Goal: Task Accomplishment & Management: Complete application form

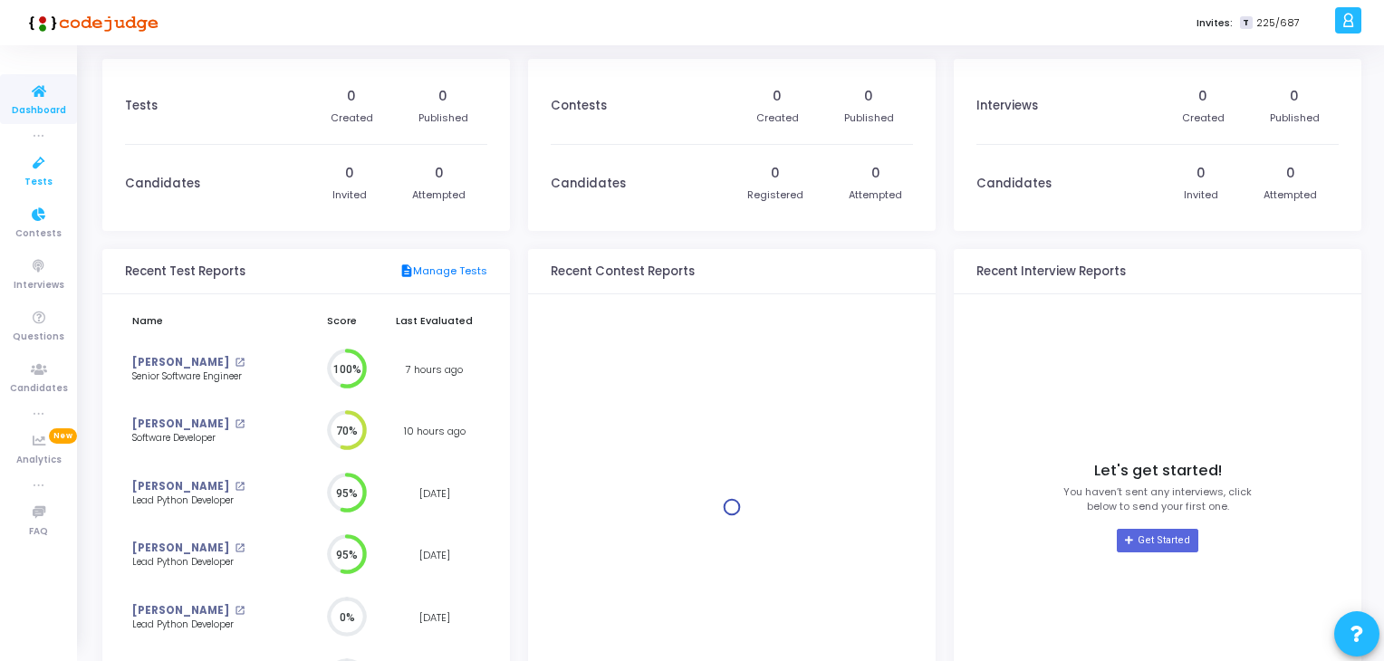
click at [36, 169] on icon at bounding box center [39, 163] width 38 height 23
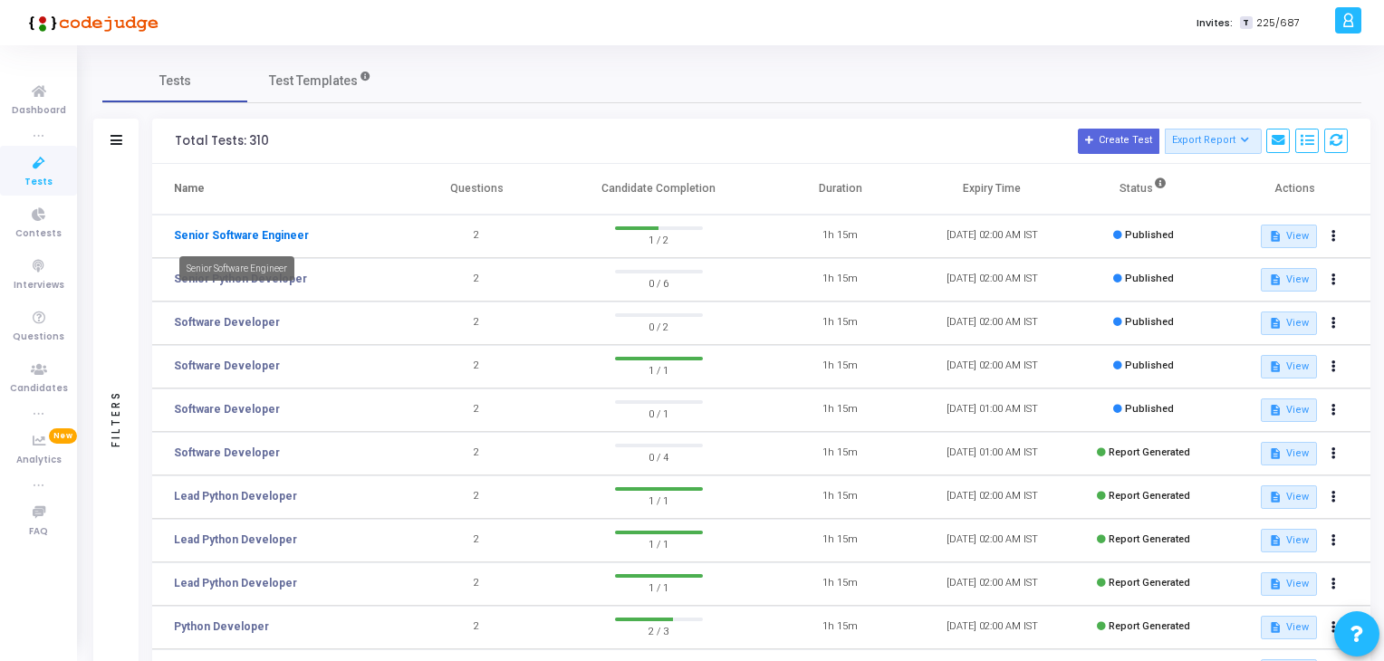
click at [225, 236] on link "Senior Software Engineer" at bounding box center [241, 235] width 135 height 16
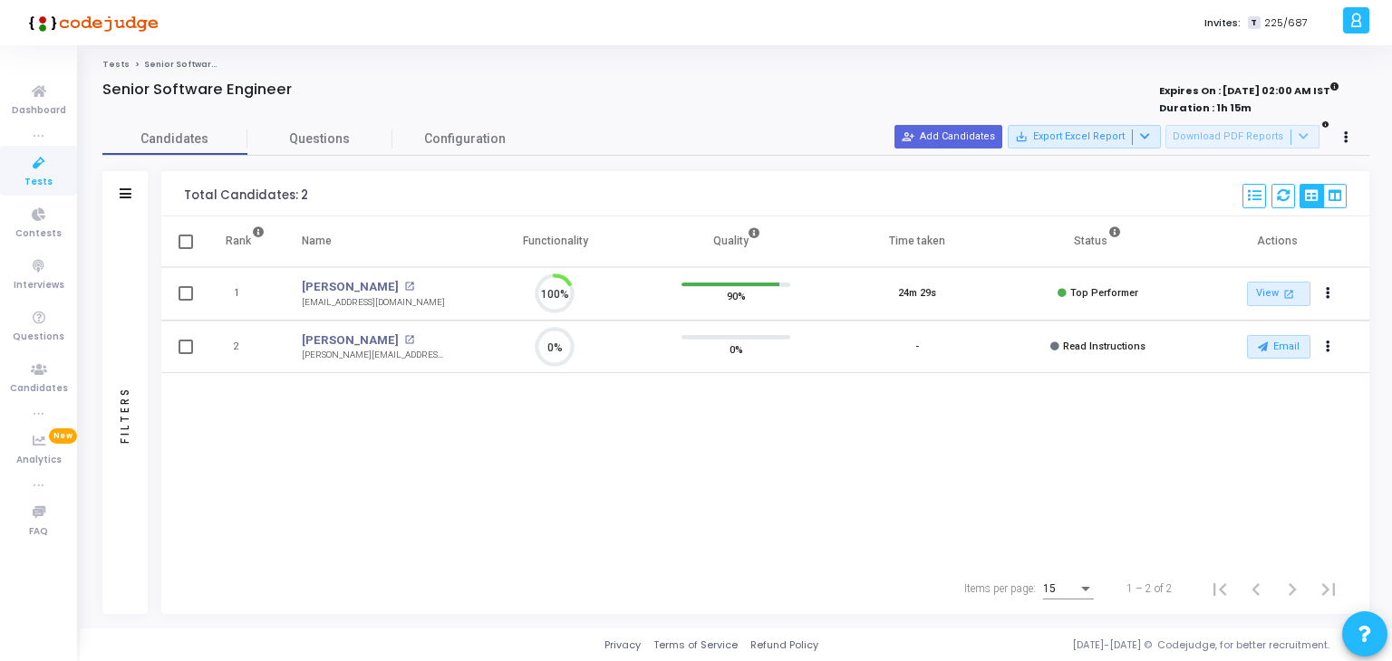
scroll to position [37, 46]
click at [348, 287] on link "Rama Satyanarayana" at bounding box center [350, 287] width 97 height 18
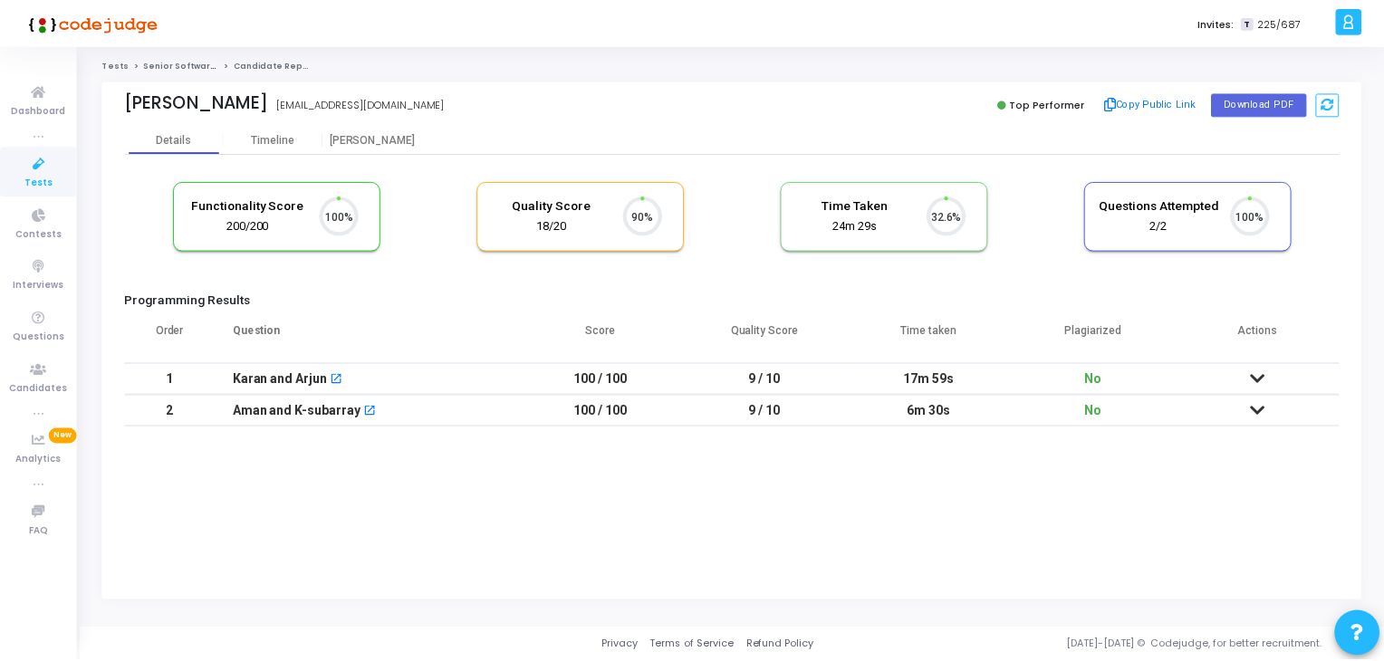
scroll to position [37, 46]
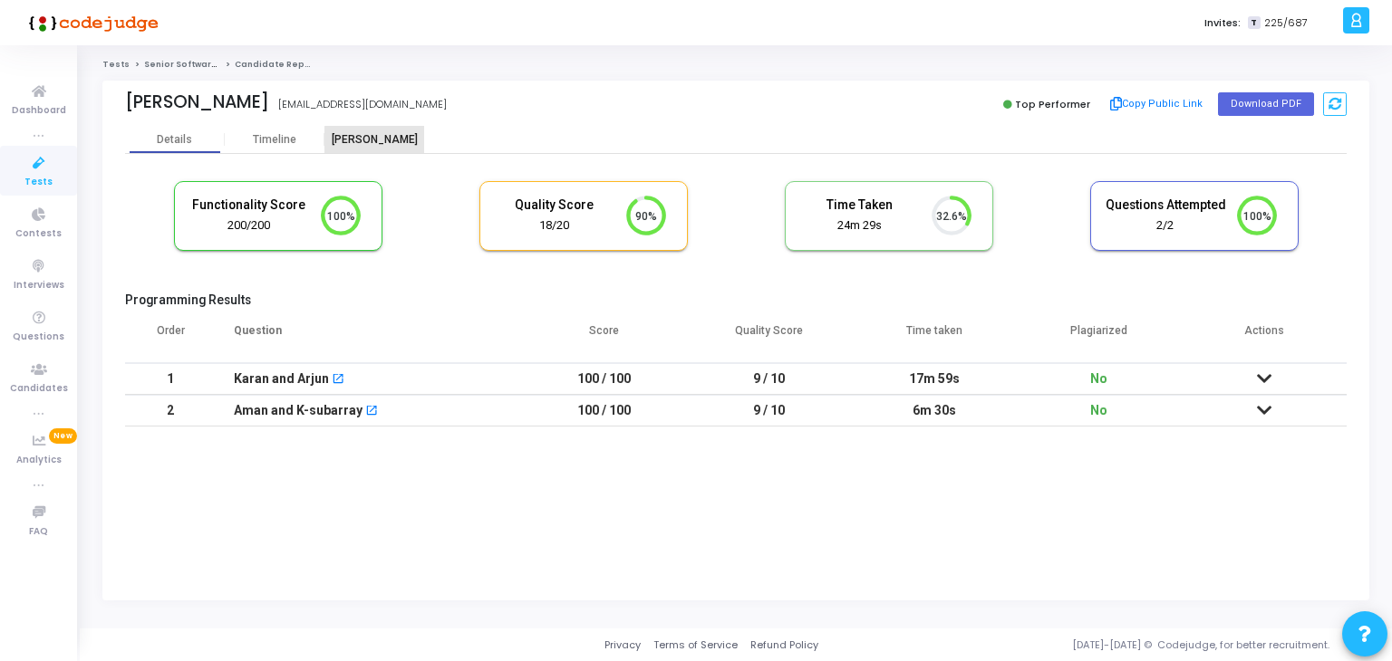
click at [383, 141] on div "Proctor" at bounding box center [374, 140] width 100 height 14
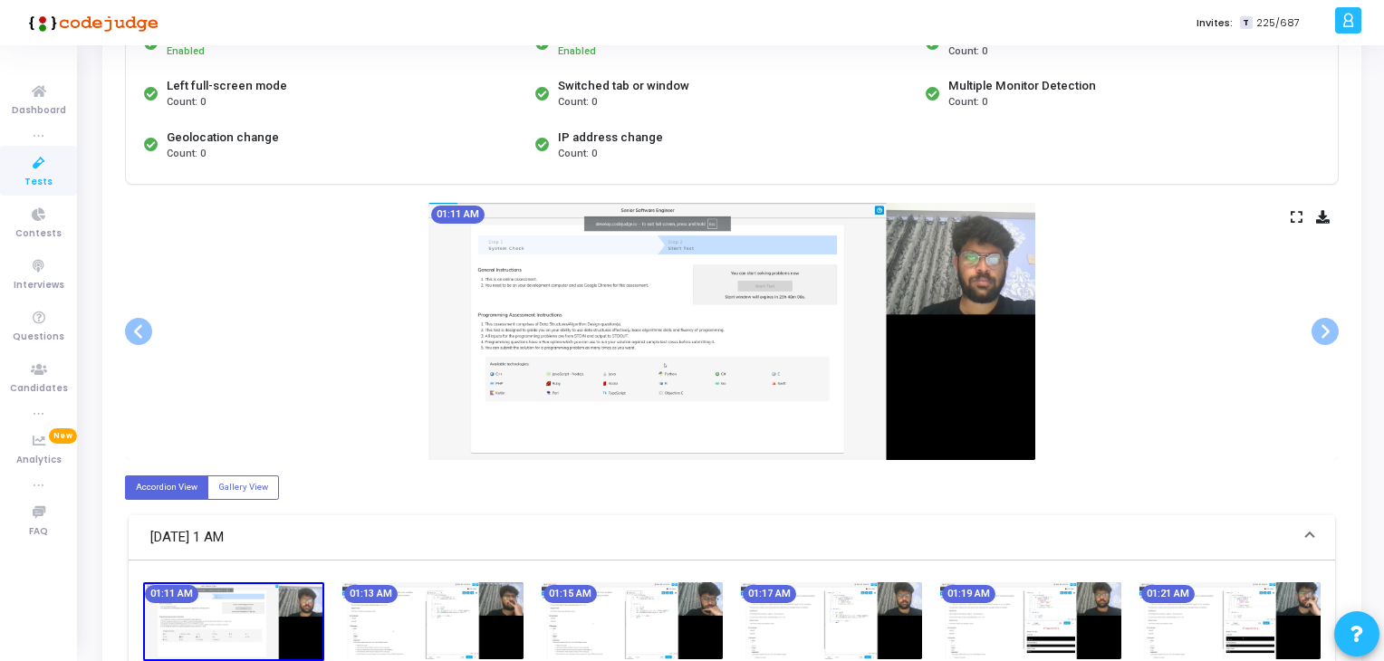
scroll to position [212, 0]
click at [1094, 586] on img at bounding box center [1030, 620] width 181 height 77
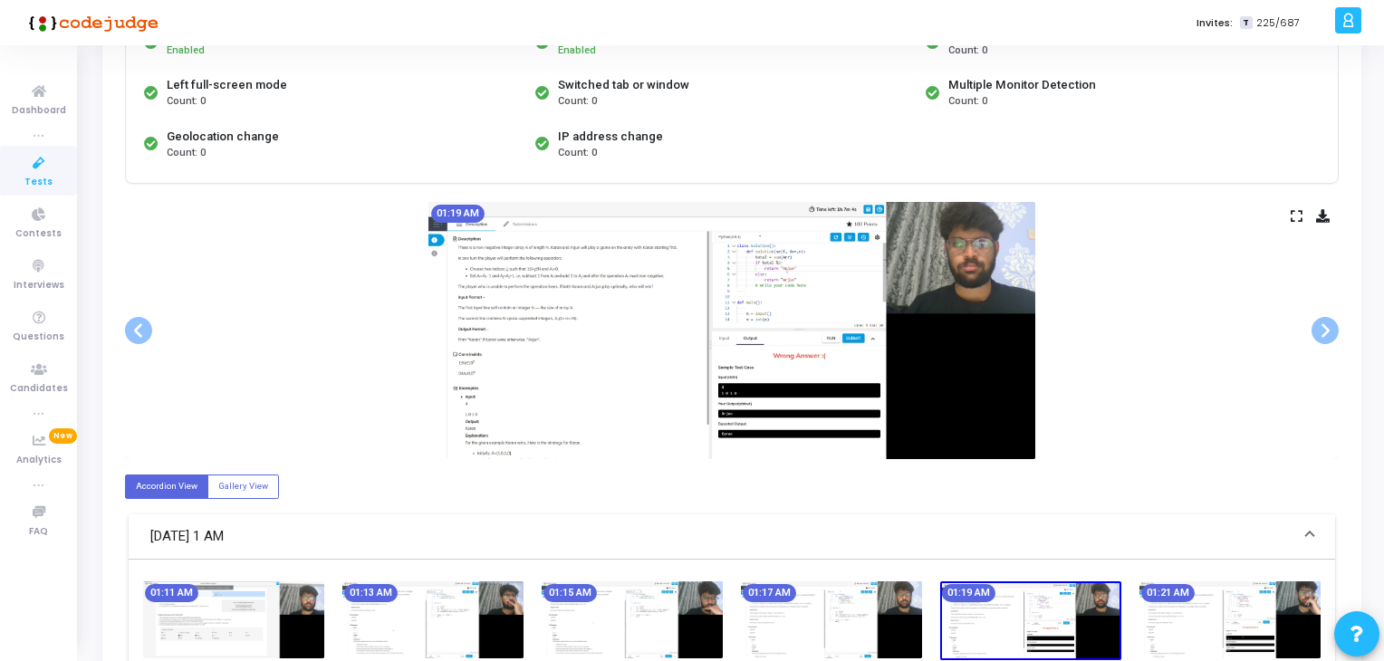
click at [1206, 582] on img at bounding box center [1230, 620] width 181 height 77
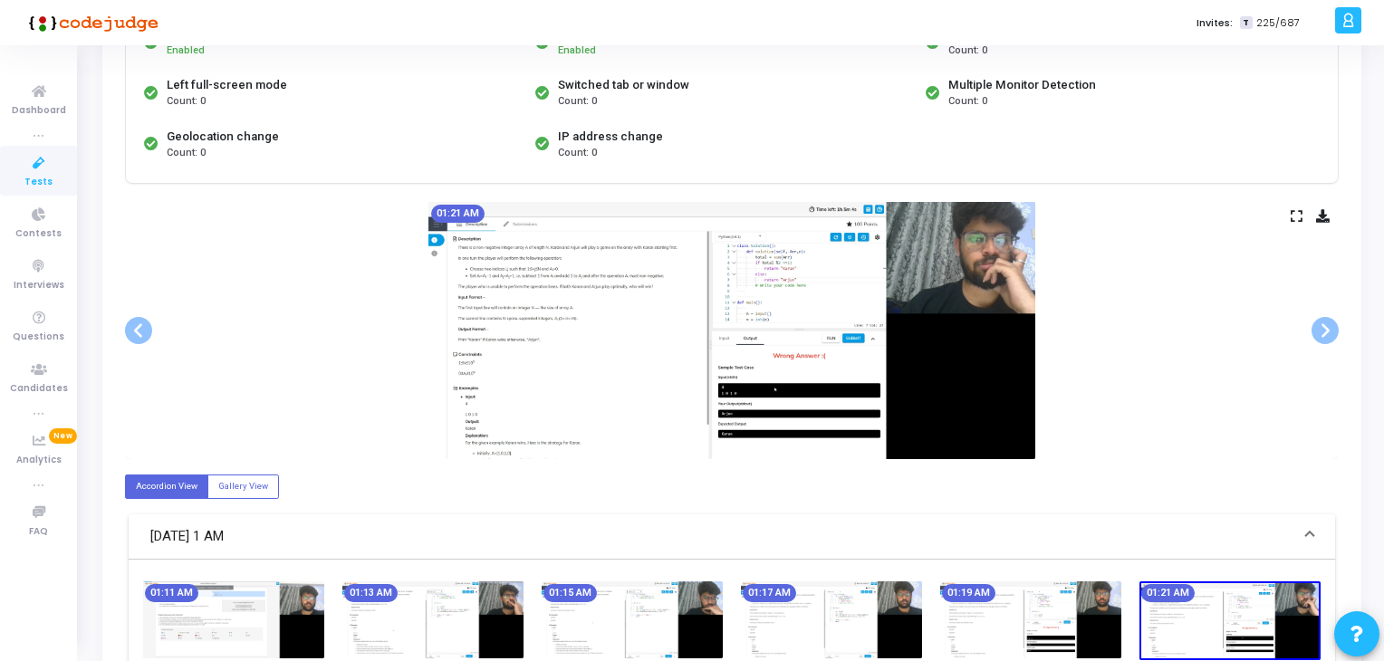
click at [1055, 606] on img at bounding box center [1030, 620] width 181 height 77
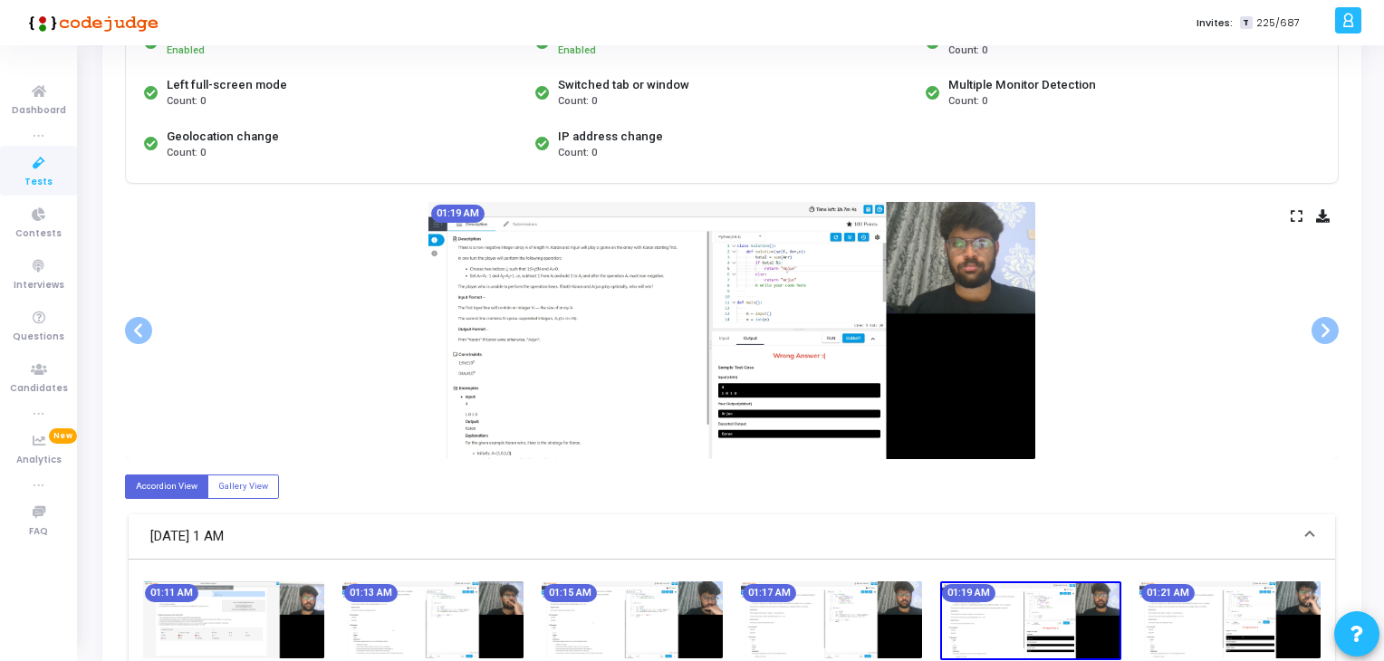
click at [862, 628] on img at bounding box center [831, 620] width 181 height 77
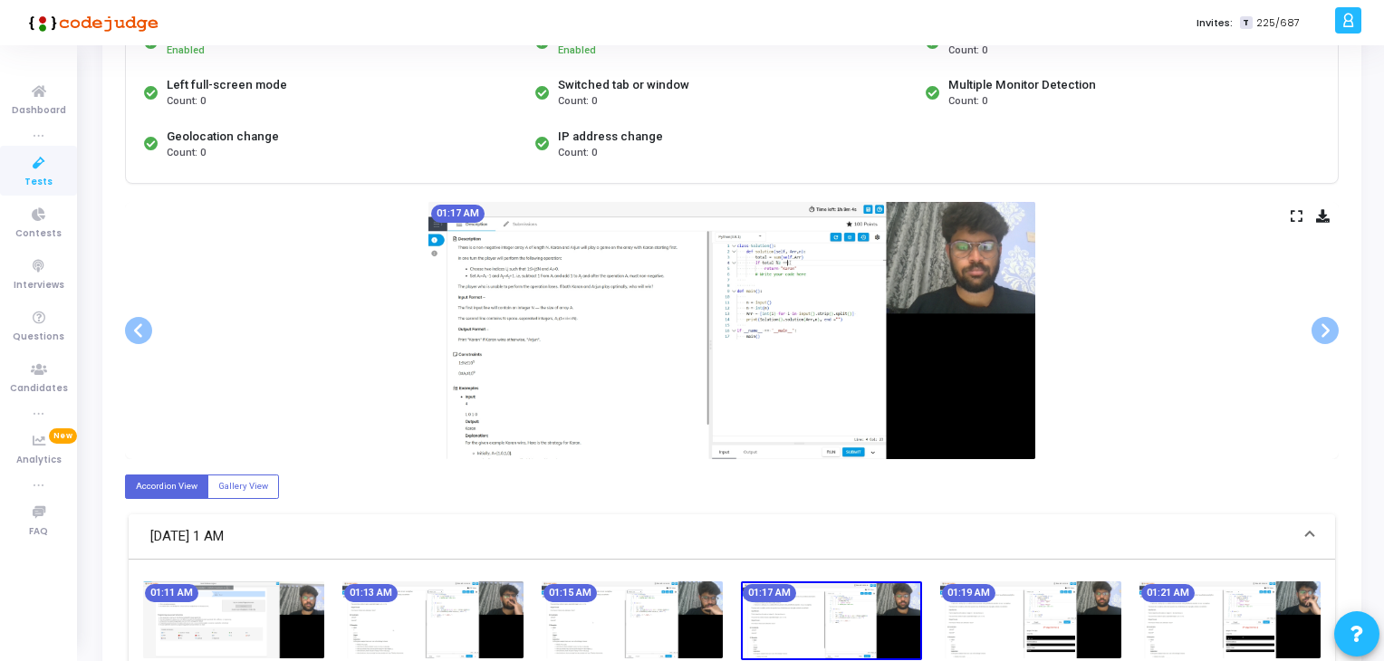
click at [666, 610] on img at bounding box center [632, 620] width 181 height 77
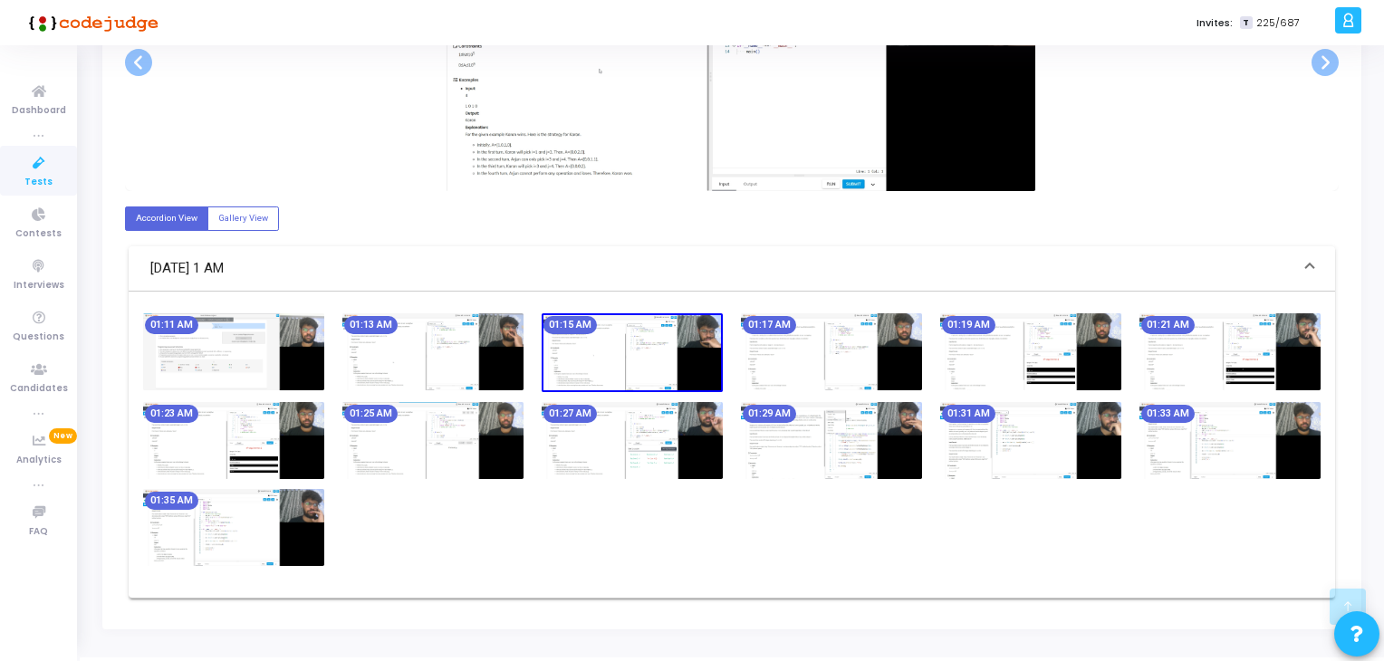
scroll to position [507, 0]
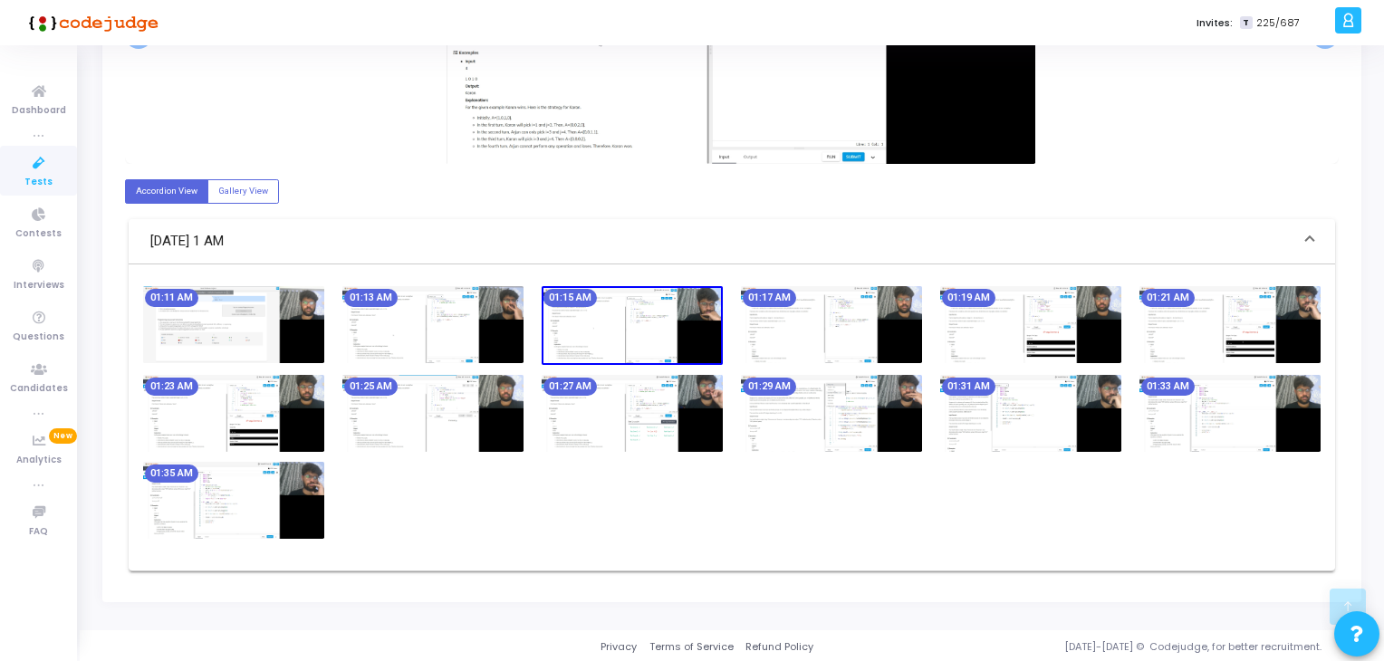
click at [291, 522] on img at bounding box center [233, 500] width 181 height 77
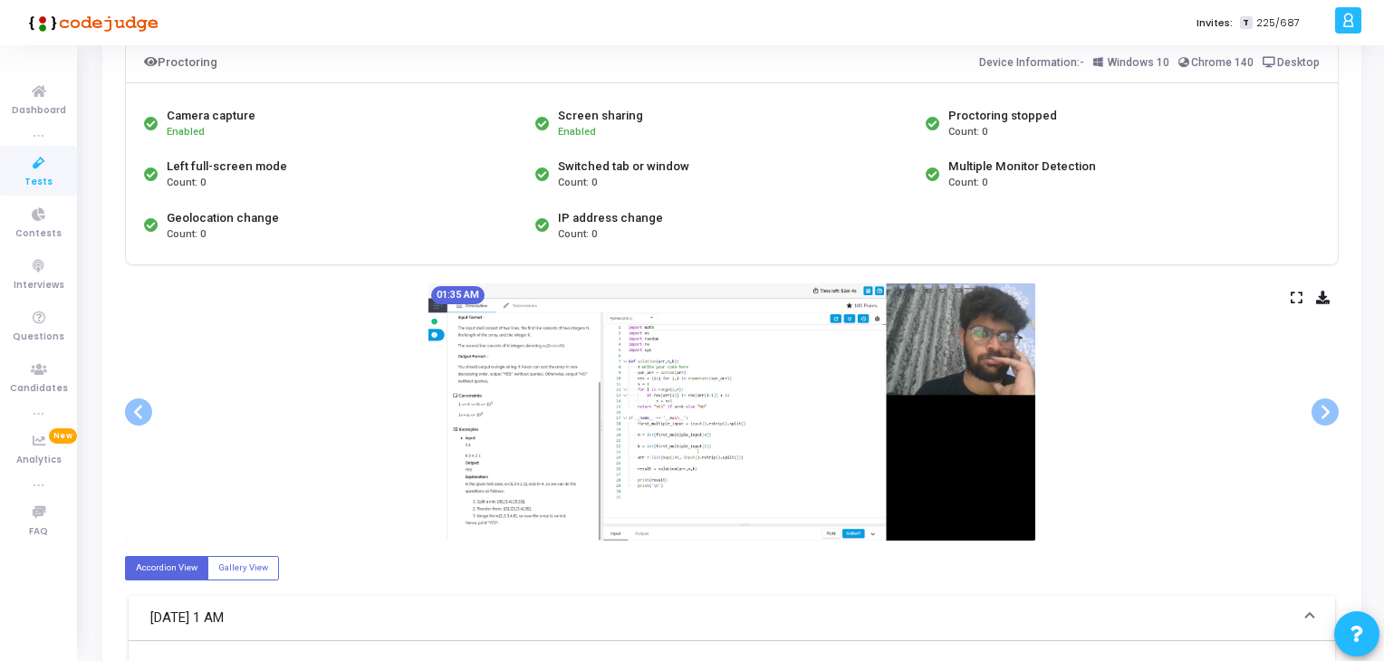
scroll to position [128, 0]
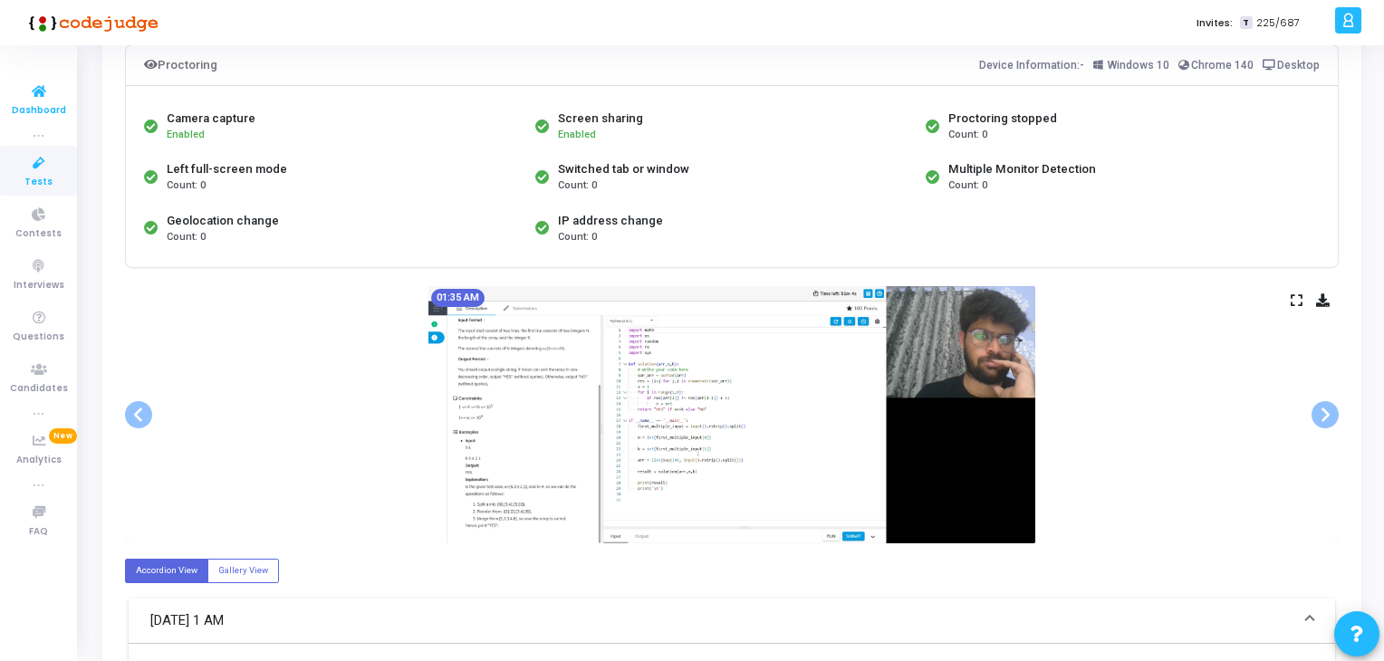
click at [44, 105] on span "Dashboard" at bounding box center [39, 110] width 54 height 15
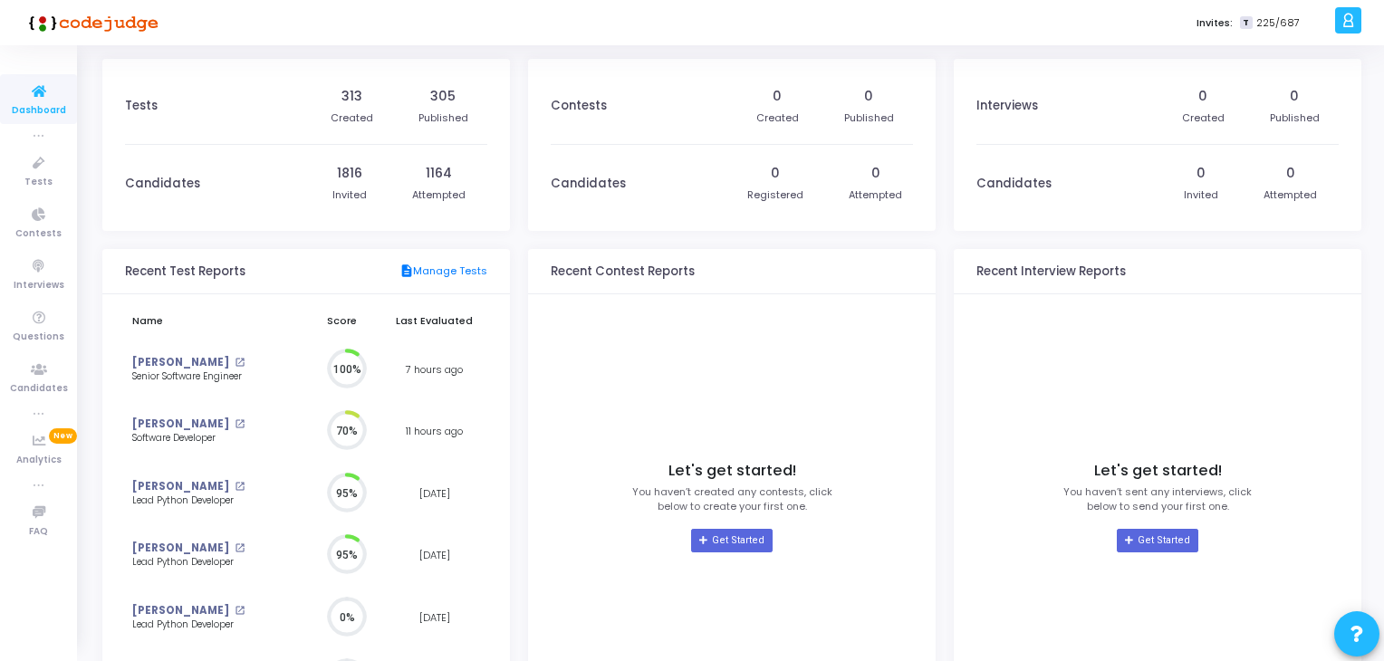
scroll to position [40, 19]
click at [50, 99] on icon at bounding box center [39, 92] width 38 height 23
click at [7, 98] on link "Dashboard" at bounding box center [38, 99] width 77 height 50
click at [32, 159] on icon at bounding box center [39, 163] width 38 height 23
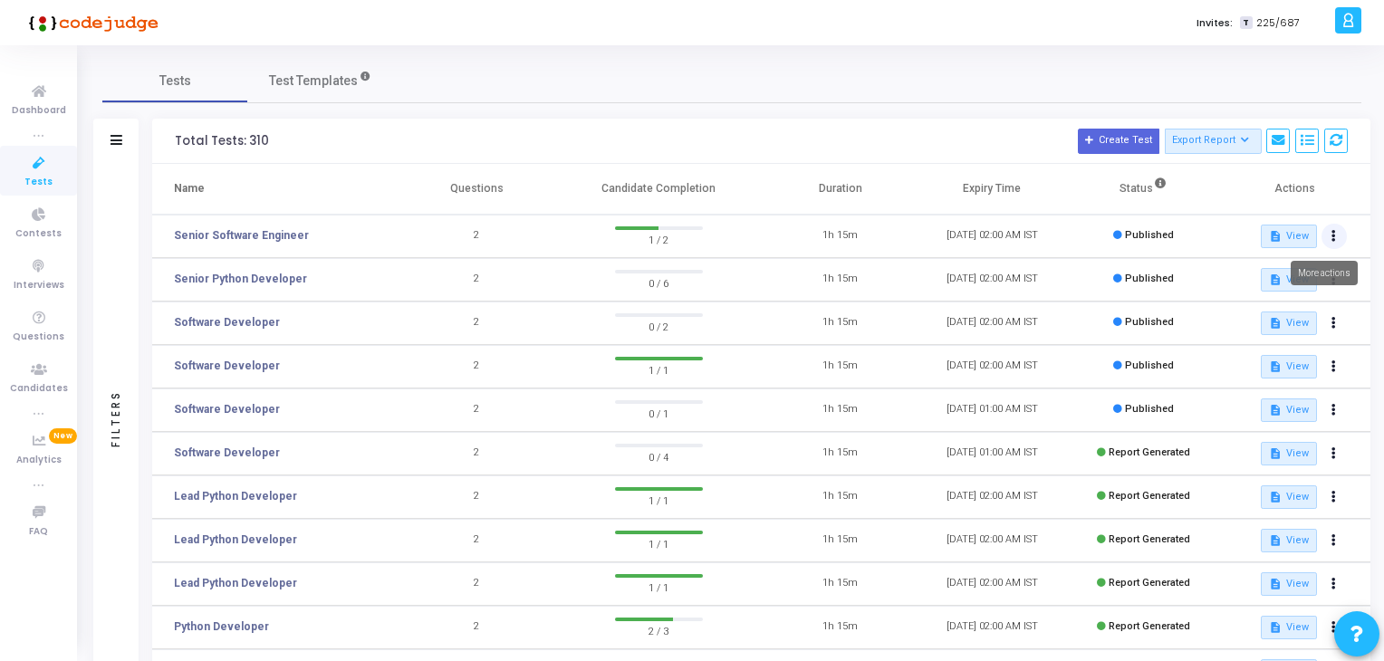
click at [1327, 230] on button at bounding box center [1334, 236] width 25 height 25
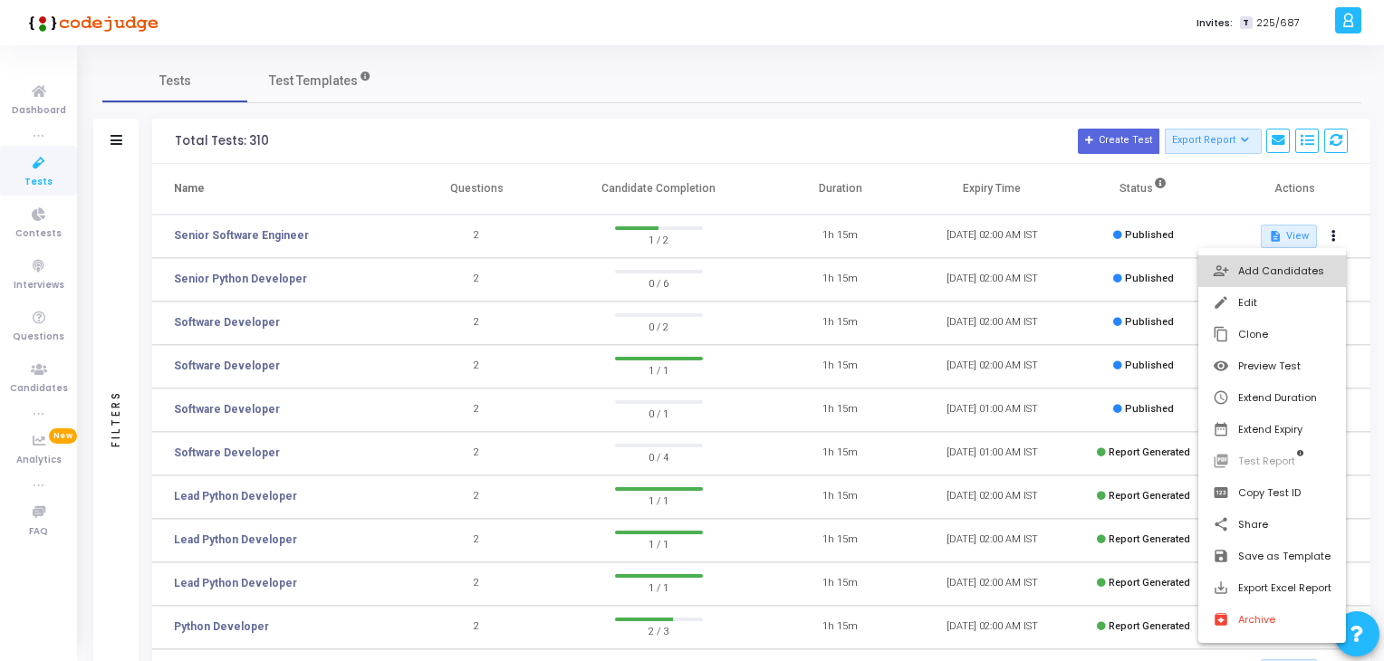
click at [1268, 276] on button "person_add_alt Add Candidates" at bounding box center [1273, 271] width 148 height 32
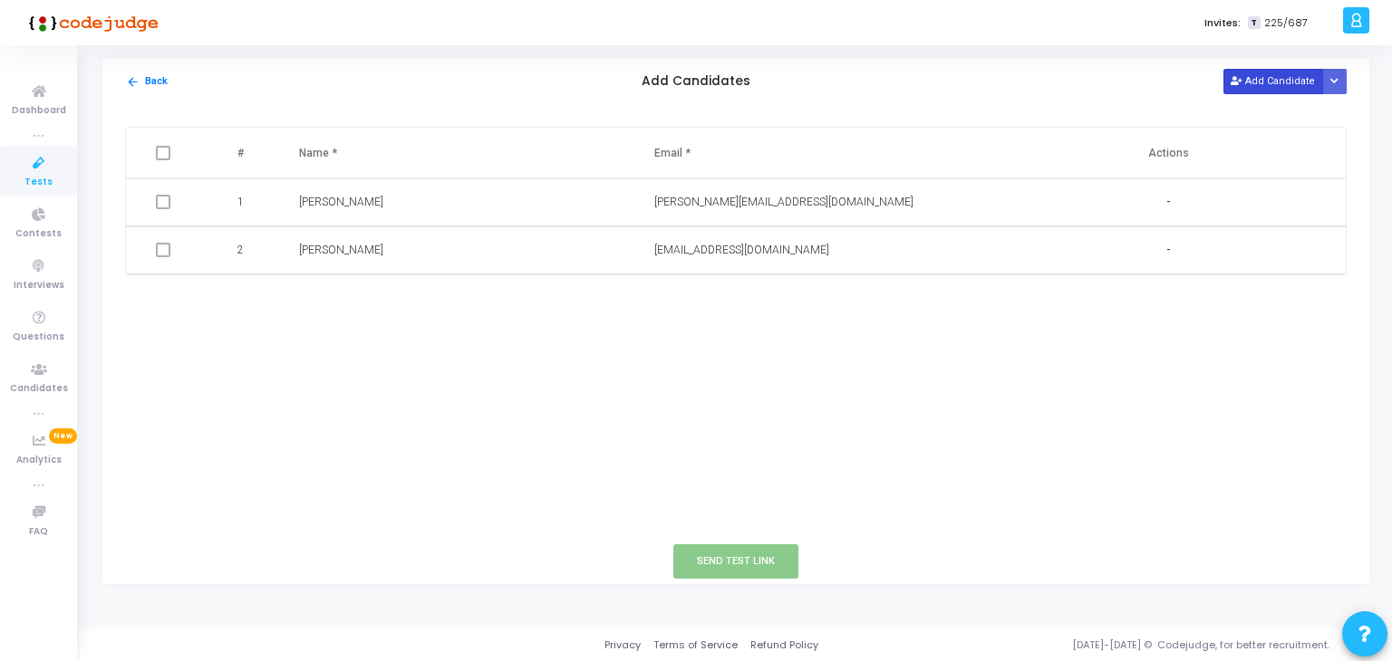
click at [1284, 81] on button "Add Candidate" at bounding box center [1273, 81] width 100 height 24
click at [492, 285] on input "text" at bounding box center [409, 299] width 220 height 30
click at [493, 294] on input "text" at bounding box center [409, 299] width 220 height 30
click at [862, 296] on input "text" at bounding box center [764, 299] width 220 height 30
click at [323, 305] on input "text" at bounding box center [409, 299] width 220 height 30
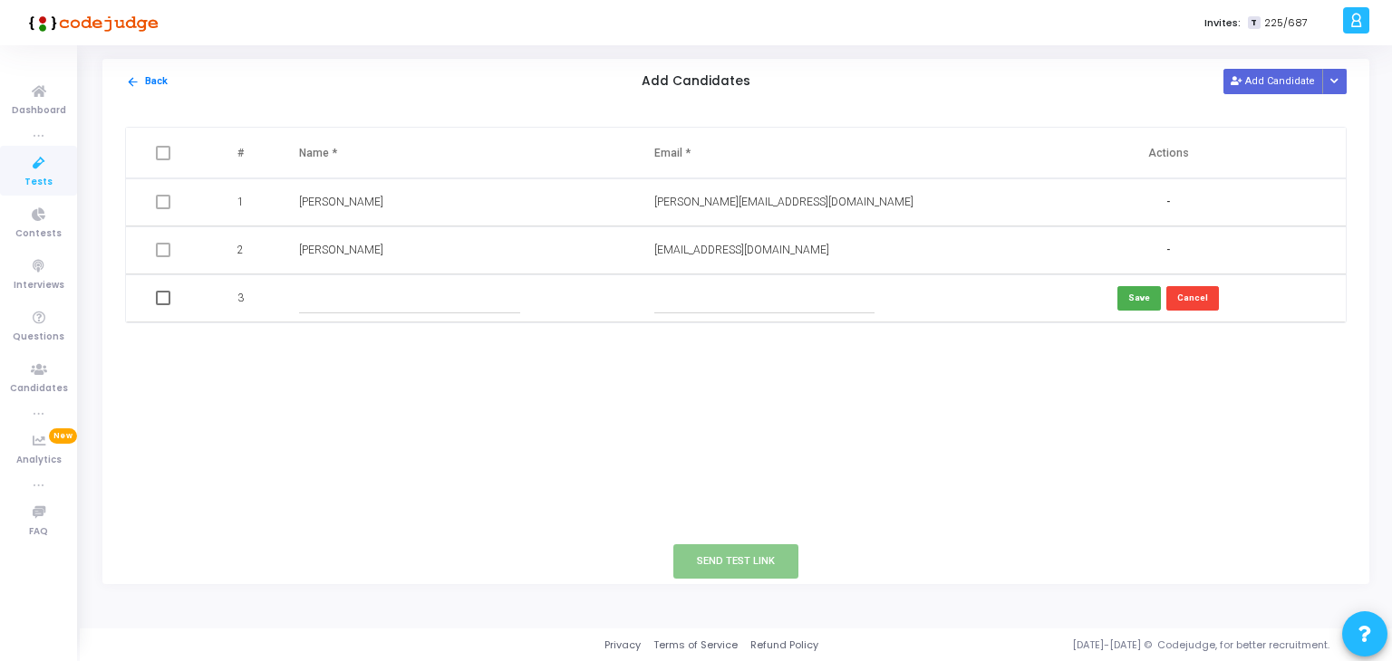
click at [440, 293] on input "text" at bounding box center [409, 299] width 220 height 30
click at [409, 294] on input "text" at bounding box center [409, 299] width 220 height 30
paste input "Milind Deshwal"
type input "Milind Deshwal"
click at [775, 303] on input "text" at bounding box center [764, 299] width 220 height 30
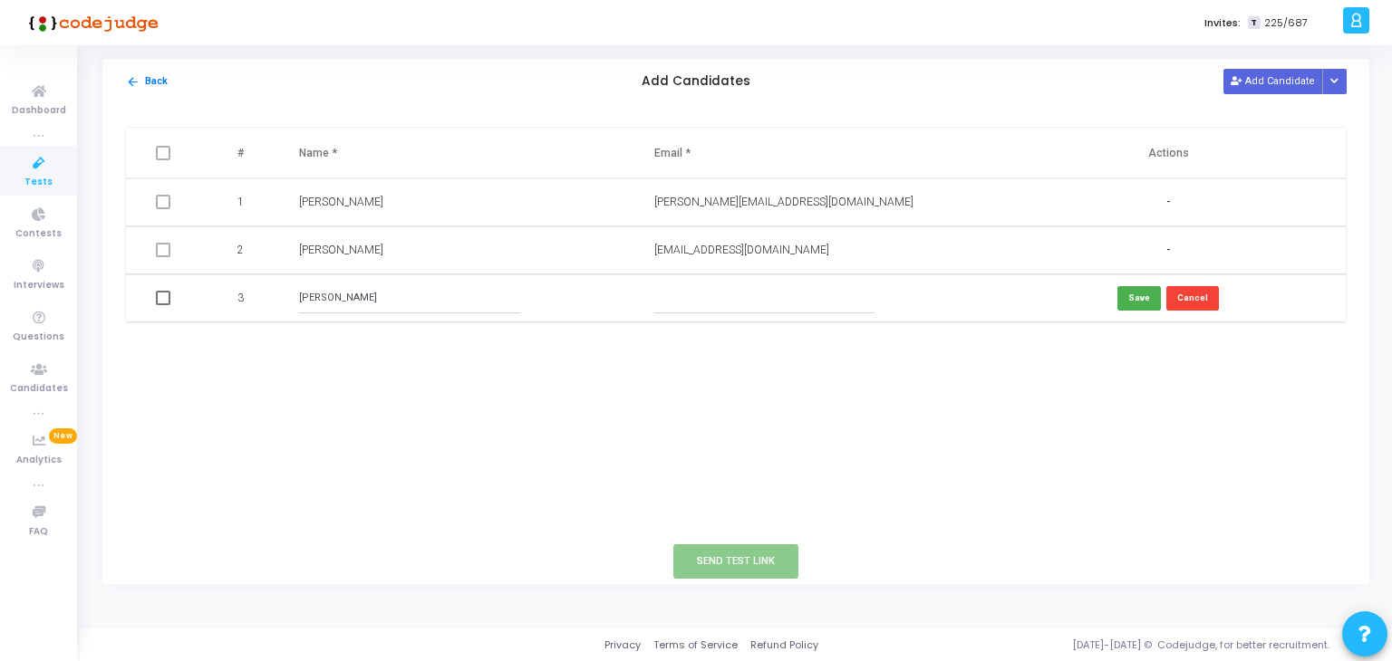
paste input "milinddeshwal262@gmail.com"
type input "milinddeshwal262@gmail.com"
click at [1134, 294] on button "Save" at bounding box center [1138, 298] width 43 height 24
click at [734, 564] on button "Send Test Link" at bounding box center [735, 561] width 125 height 34
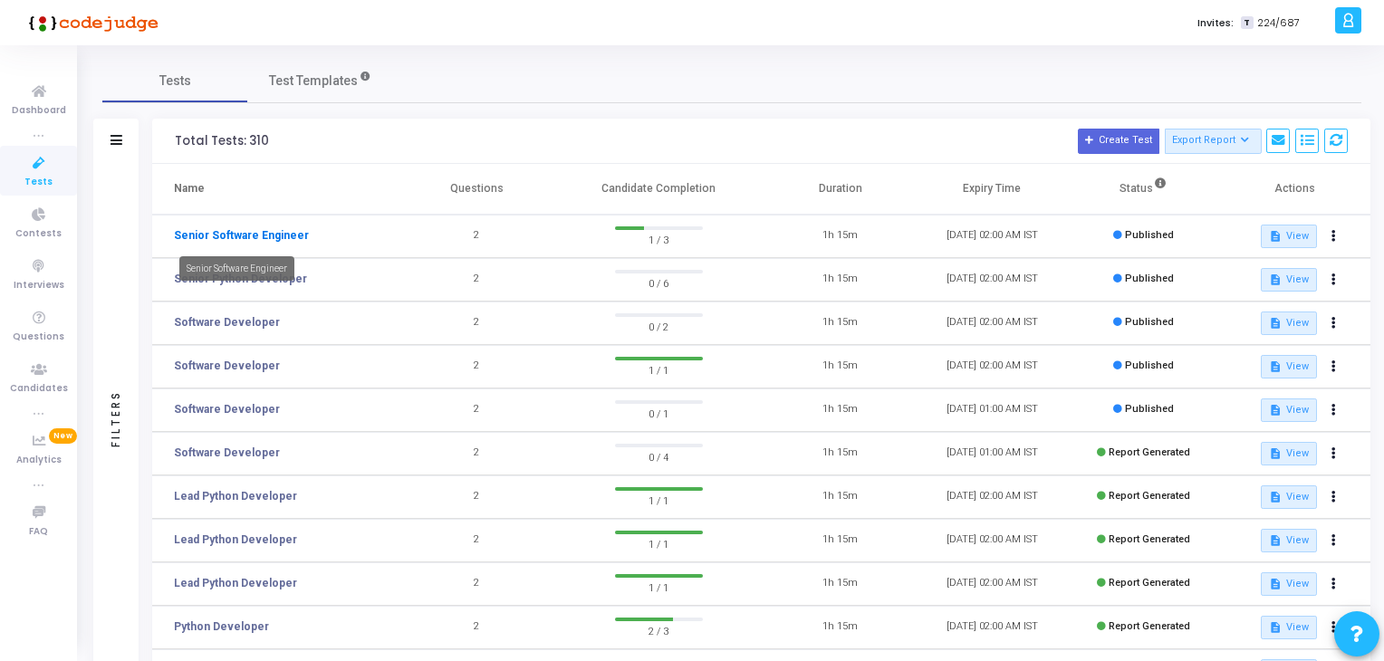
click at [210, 230] on link "Senior Software Engineer" at bounding box center [241, 235] width 135 height 16
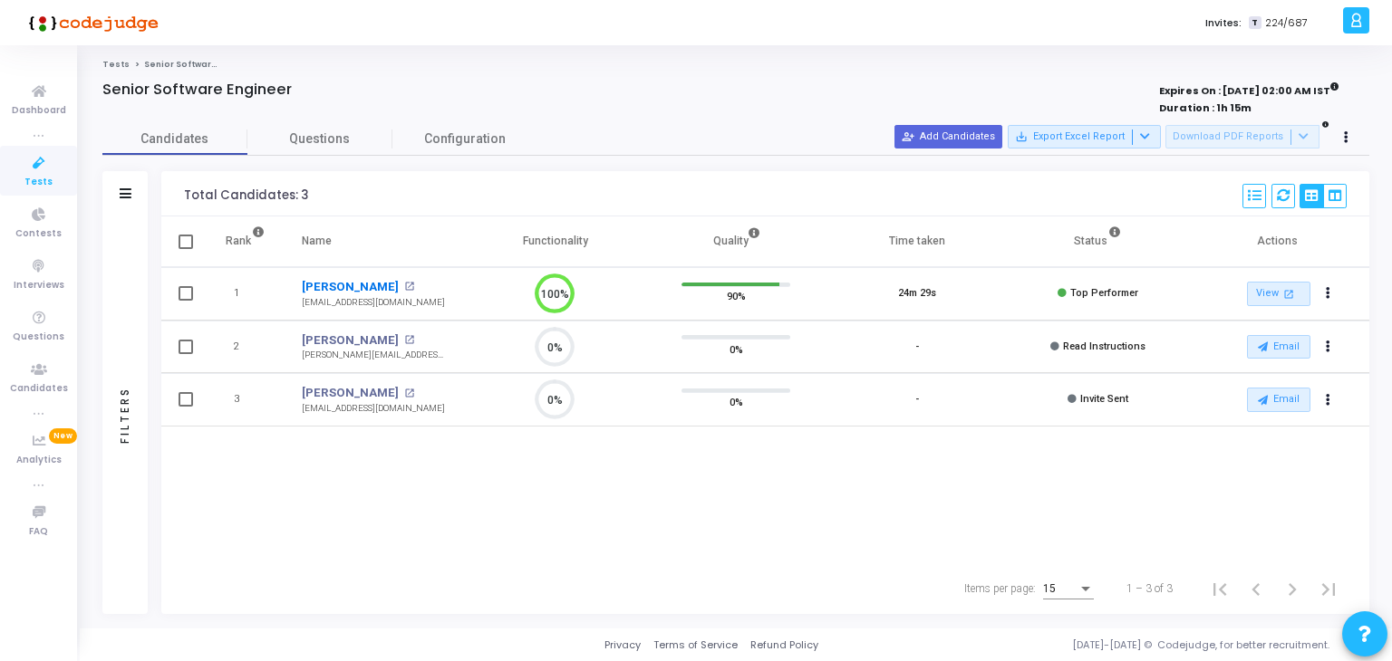
scroll to position [7, 7]
click at [317, 280] on link "Rama Satyanarayana" at bounding box center [350, 287] width 97 height 18
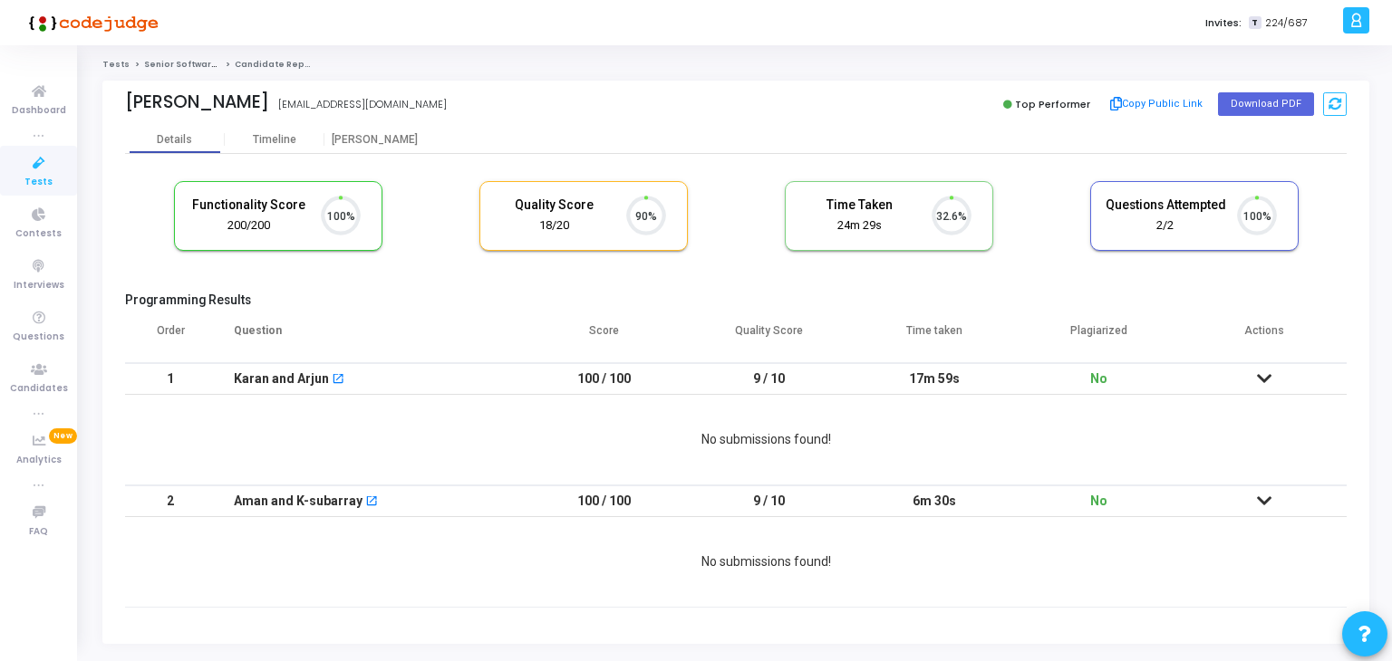
scroll to position [37, 46]
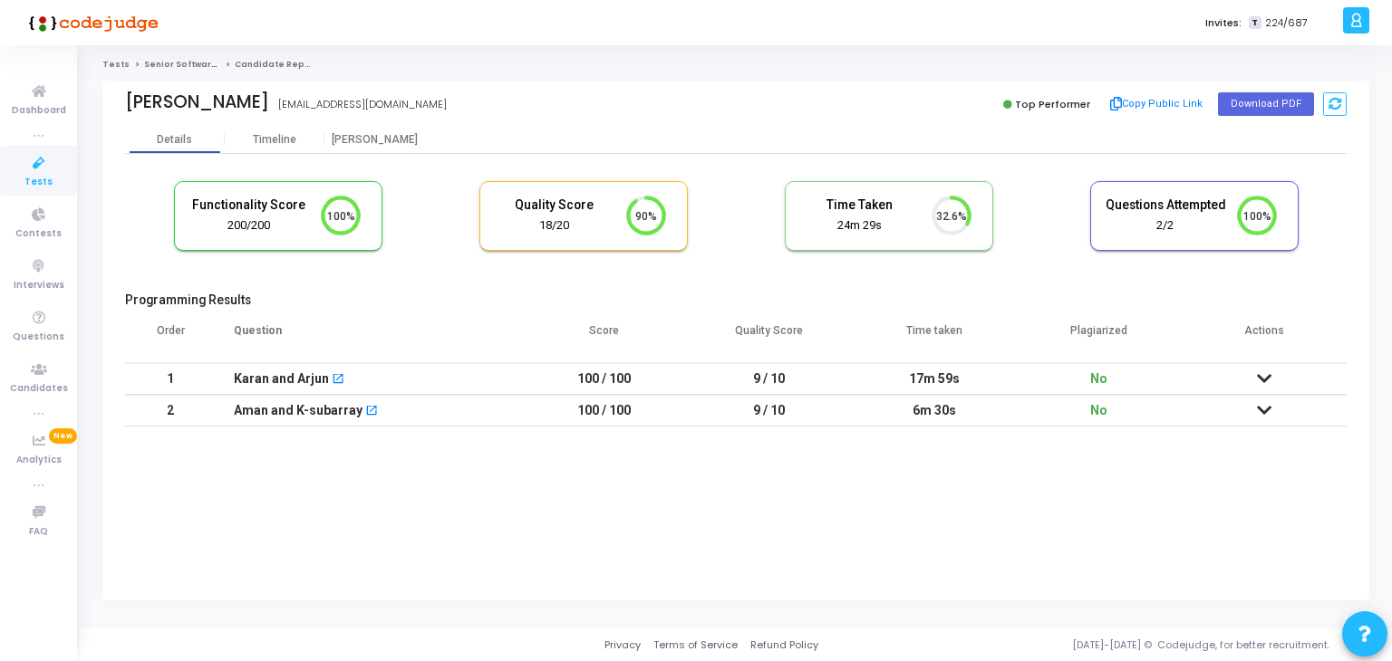
drag, startPoint x: 133, startPoint y: 106, endPoint x: 313, endPoint y: 117, distance: 179.7
click at [313, 117] on div "Rama Satyanarayana Rama Satyanarayana ramasatyanarayanamotukuri@gmail.com Top P…" at bounding box center [735, 103] width 1221 height 45
click at [137, 118] on div "Rama Satyanarayana ramasatyanarayanamotukuri@gmail.com Top Performer Copy Publi…" at bounding box center [735, 103] width 1221 height 45
drag, startPoint x: 120, startPoint y: 105, endPoint x: 326, endPoint y: 101, distance: 206.6
click at [326, 101] on div "Rama Satyanarayana Rama Satyanarayana ramasatyanarayanamotukuri@gmail.com Top P…" at bounding box center [735, 103] width 1266 height 45
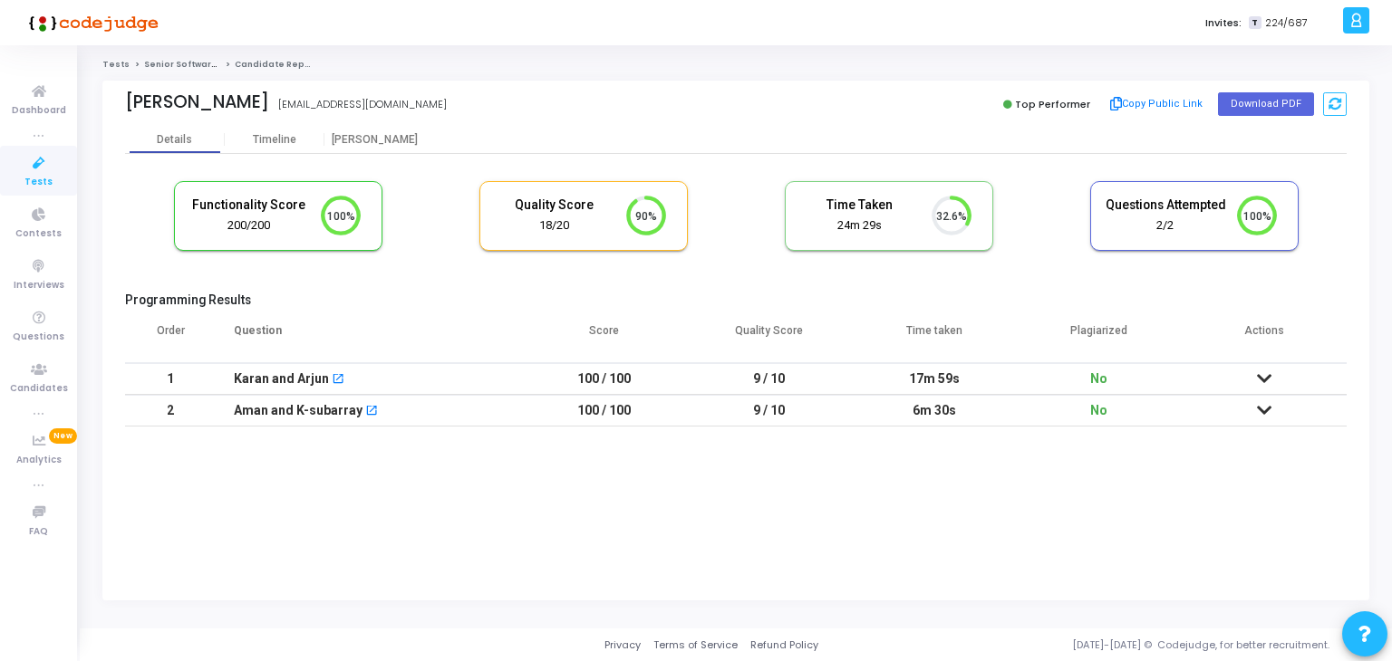
copy div "Rama Satyanarayana Rama Satyanarayana"
click at [11, 168] on link "Tests" at bounding box center [38, 171] width 77 height 50
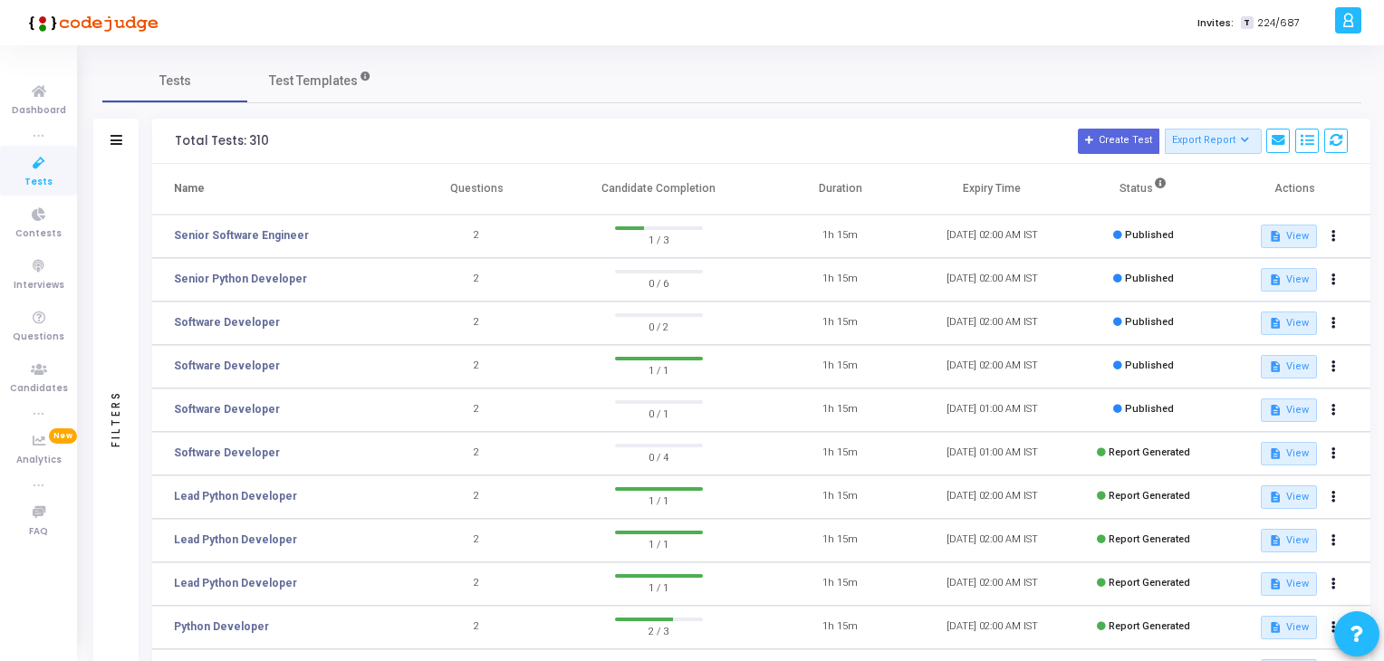
click at [261, 226] on td "Senior Software Engineer" at bounding box center [276, 236] width 249 height 43
click at [270, 235] on link "Senior Software Engineer" at bounding box center [241, 235] width 135 height 16
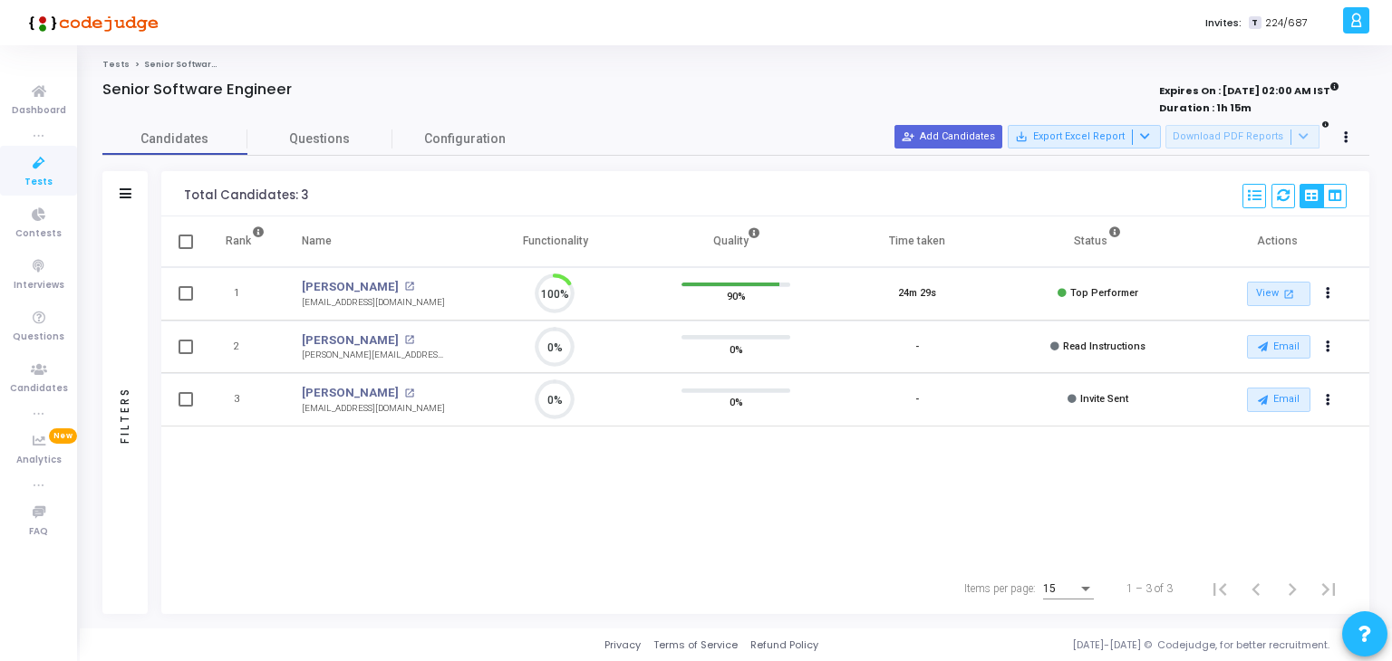
scroll to position [37, 46]
click at [373, 278] on link "Rama Satyanarayana" at bounding box center [350, 287] width 97 height 18
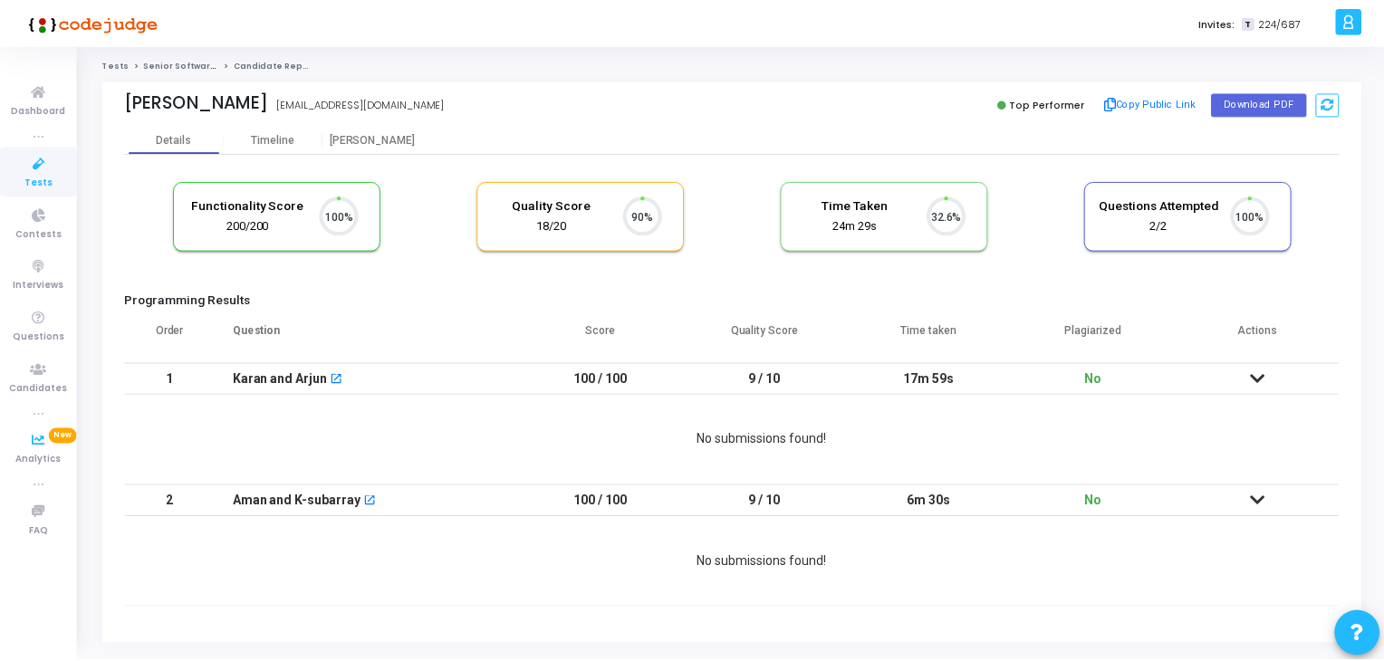
scroll to position [37, 46]
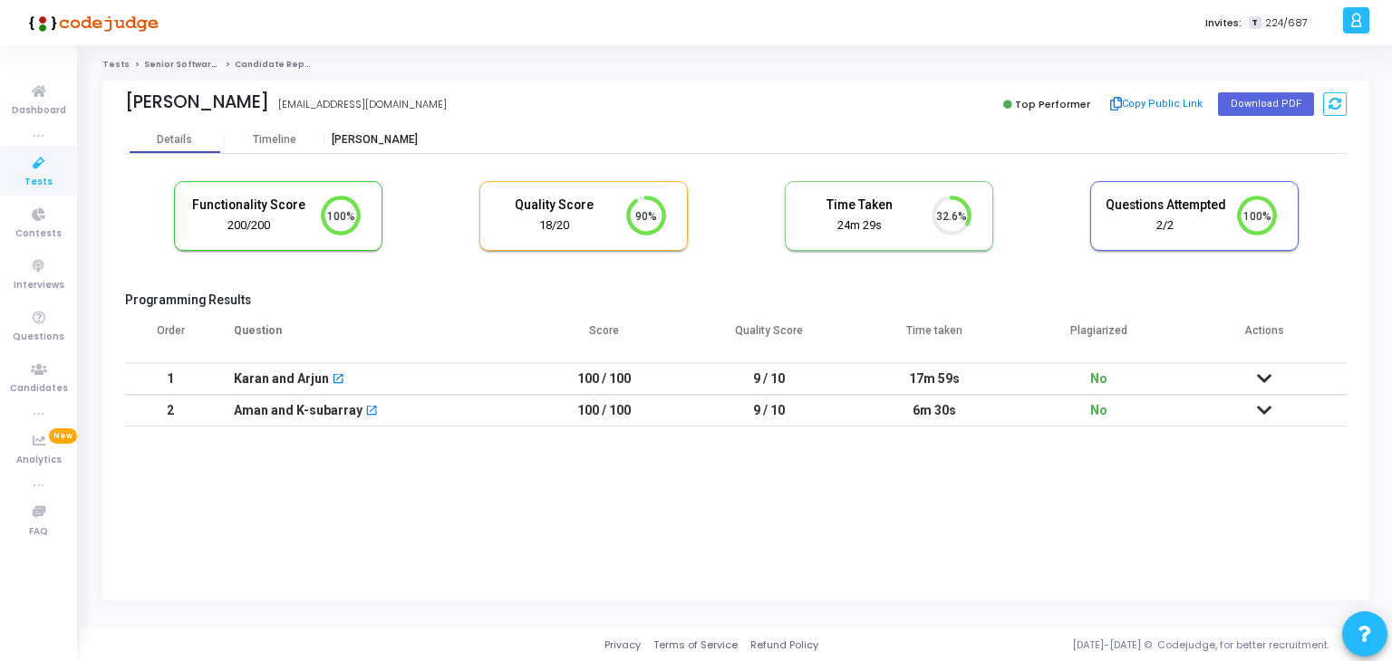
click at [371, 127] on div "Proctor" at bounding box center [374, 139] width 100 height 27
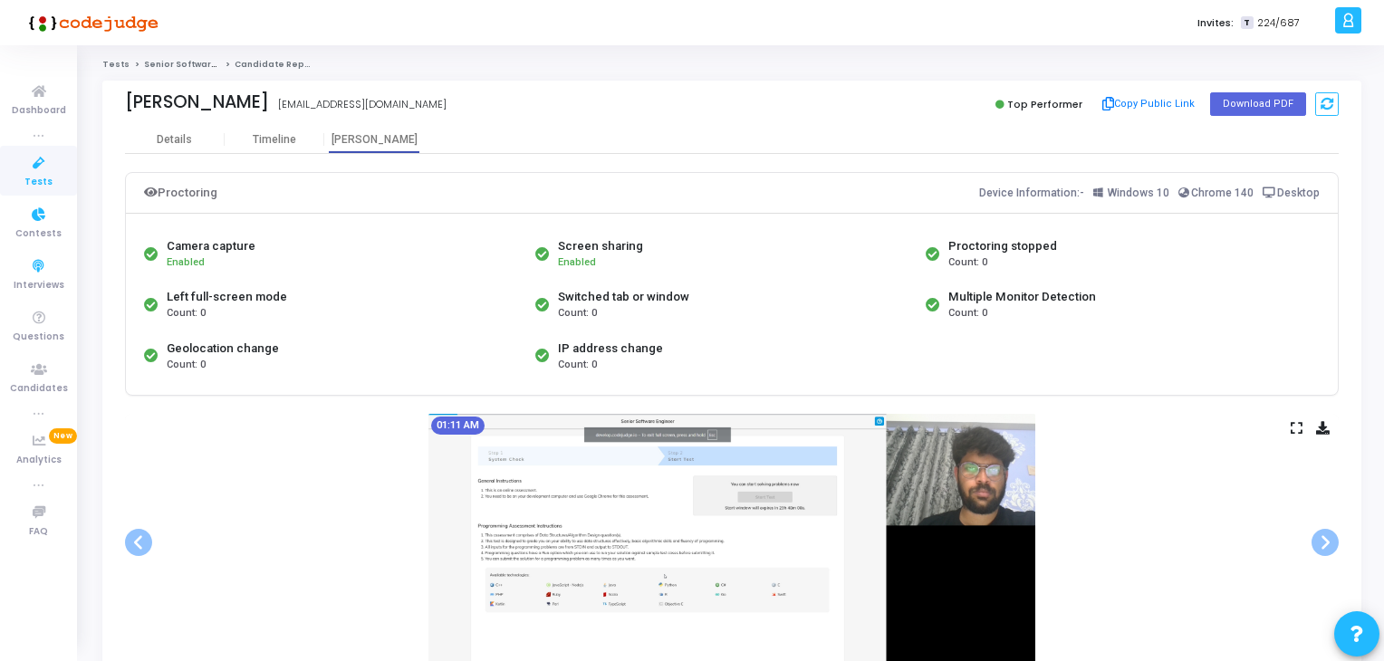
click at [25, 162] on icon at bounding box center [39, 163] width 38 height 23
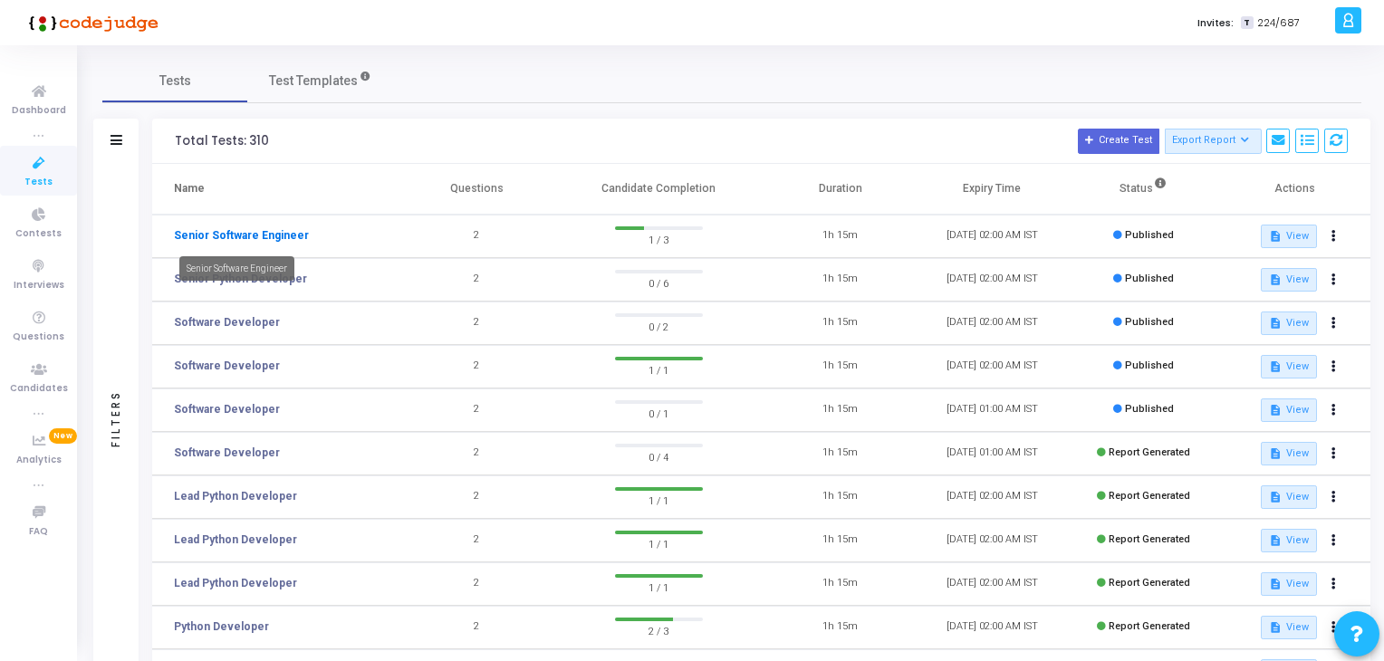
click at [257, 228] on link "Senior Software Engineer" at bounding box center [241, 235] width 135 height 16
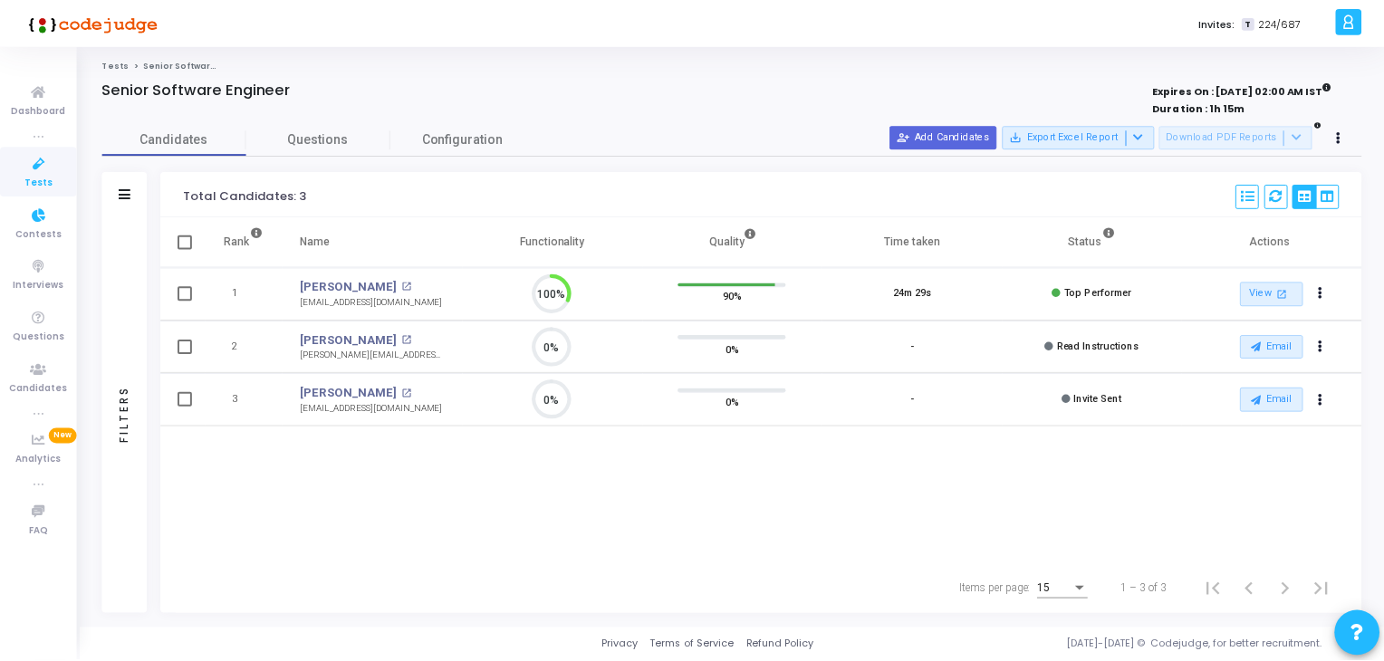
scroll to position [7, 7]
click at [42, 160] on icon at bounding box center [39, 163] width 38 height 23
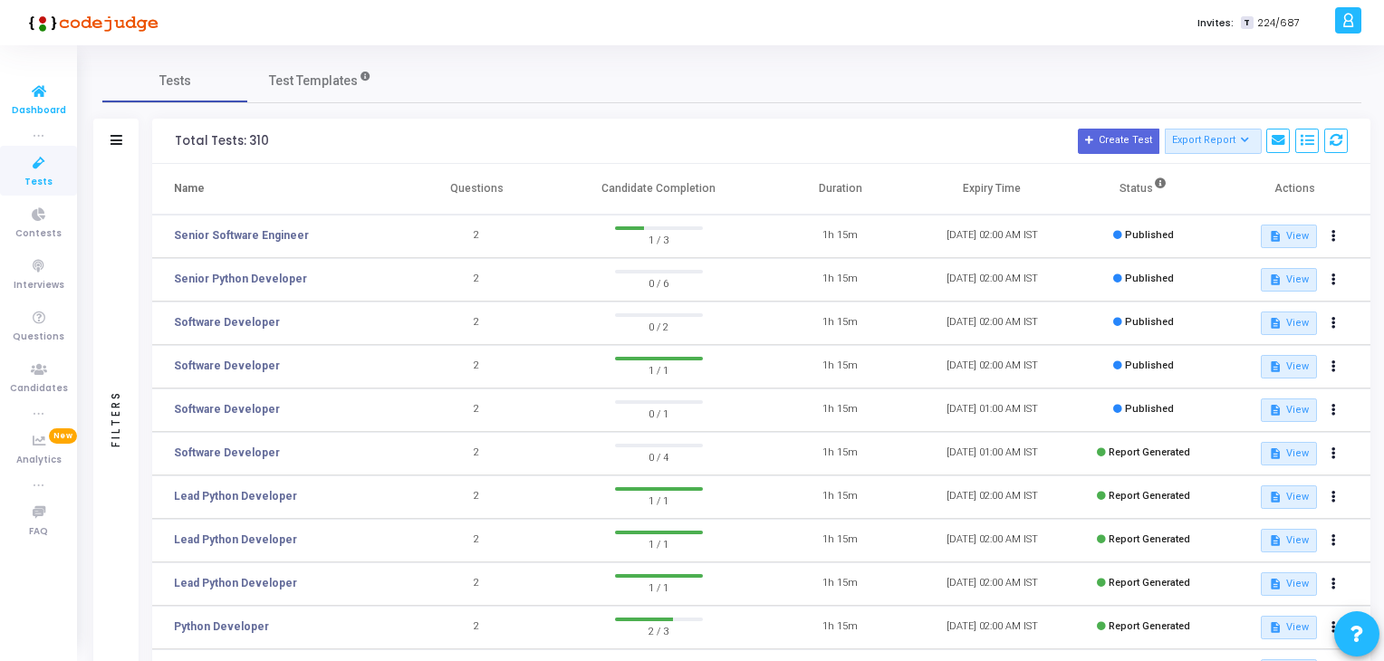
click at [36, 109] on span "Dashboard" at bounding box center [39, 110] width 54 height 15
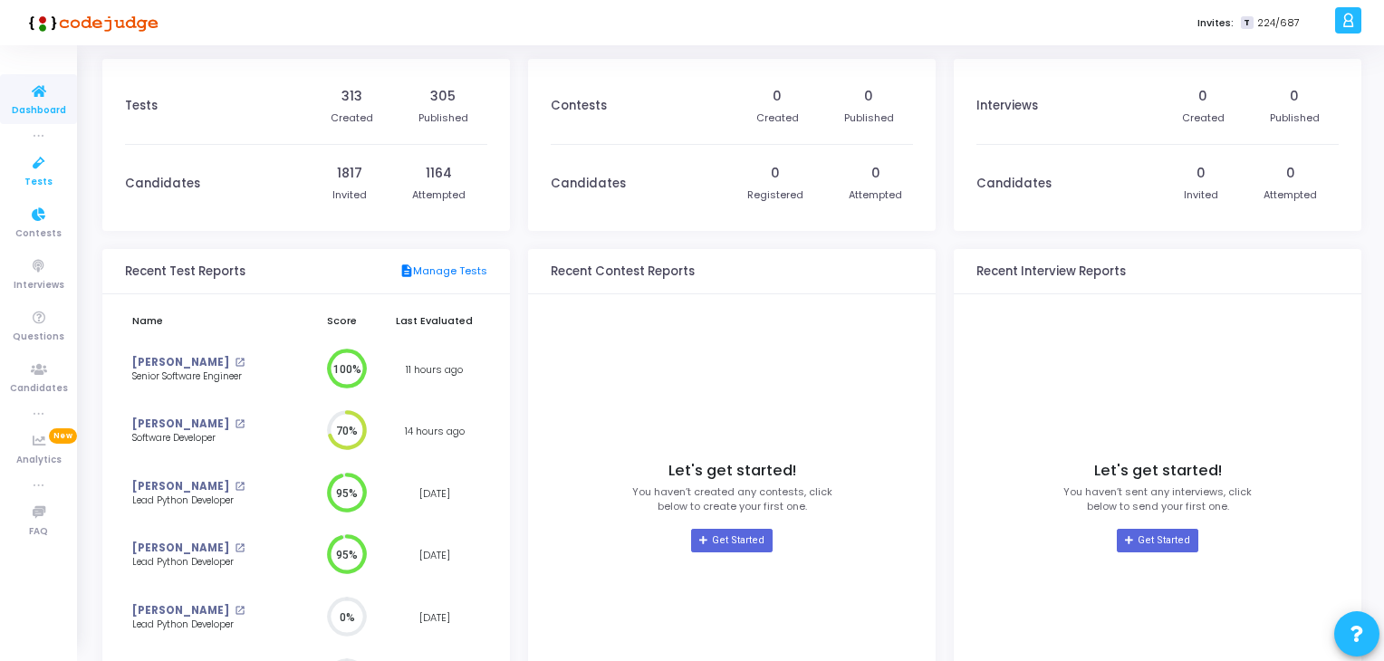
click at [42, 172] on icon at bounding box center [39, 163] width 38 height 23
